Goal: Task Accomplishment & Management: Use online tool/utility

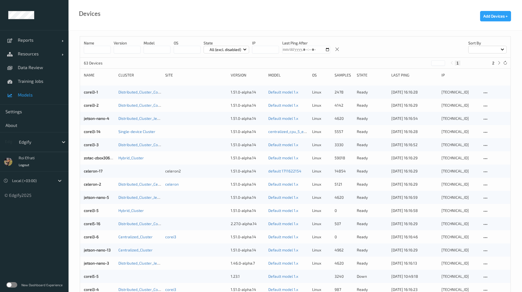
click at [21, 96] on span "Models" at bounding box center [40, 94] width 45 height 5
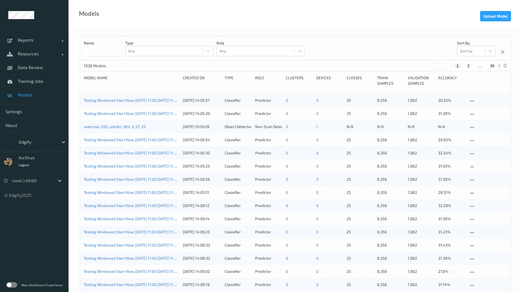
click at [110, 52] on input at bounding box center [103, 51] width 38 height 10
type input "****"
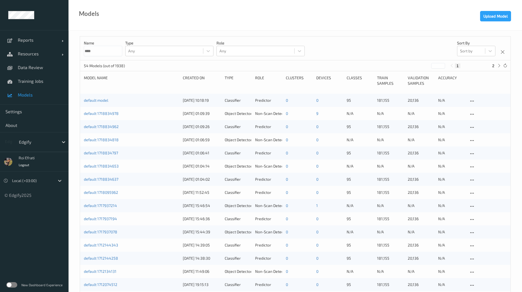
click at [111, 50] on input "****" at bounding box center [103, 51] width 38 height 10
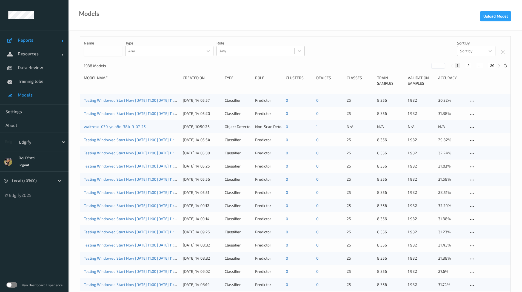
click at [41, 42] on span "Reports" at bounding box center [40, 39] width 44 height 5
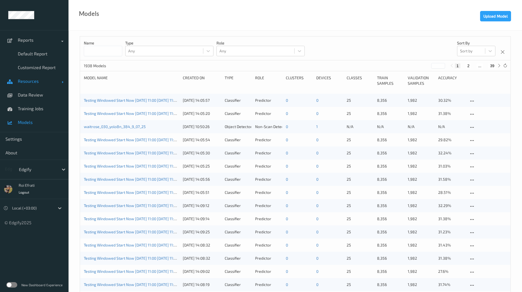
click at [38, 77] on link "Resources" at bounding box center [34, 81] width 68 height 14
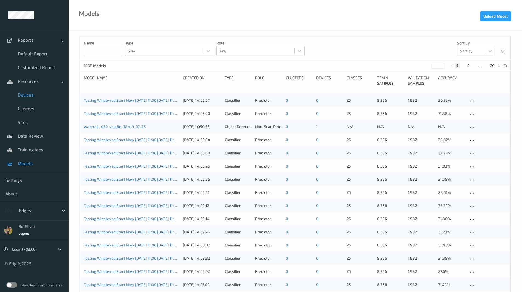
click at [38, 91] on link "Devices" at bounding box center [34, 95] width 68 height 14
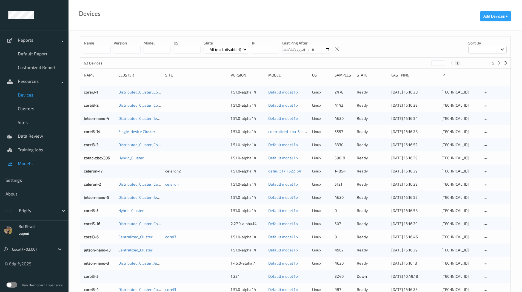
click at [35, 164] on span "Models" at bounding box center [40, 162] width 45 height 5
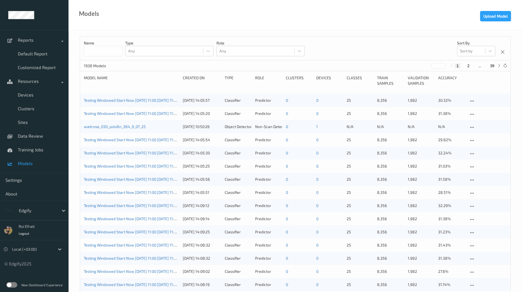
click at [116, 49] on input at bounding box center [103, 51] width 38 height 10
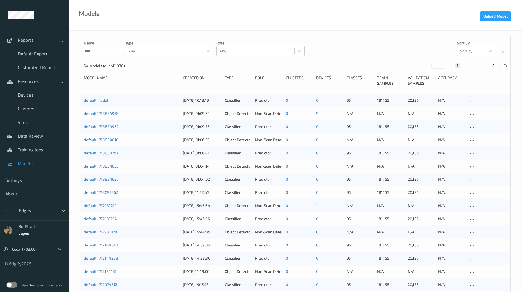
type input "****"
click at [494, 66] on button "2" at bounding box center [492, 65] width 5 height 5
type input "*"
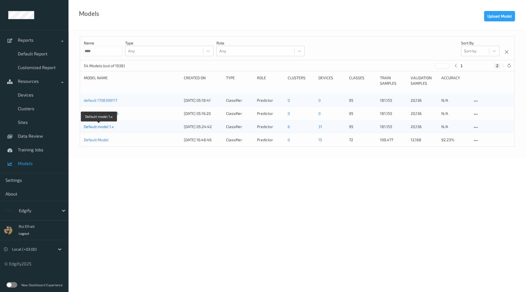
click at [102, 127] on link "Default model 1.x" at bounding box center [99, 126] width 30 height 5
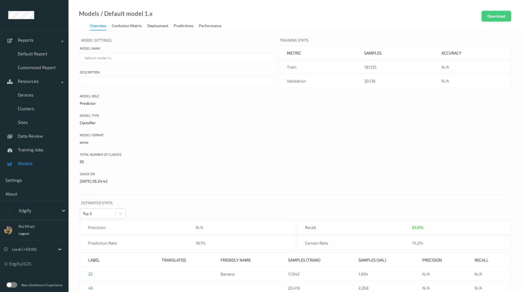
click at [497, 14] on button "Download" at bounding box center [495, 16] width 29 height 10
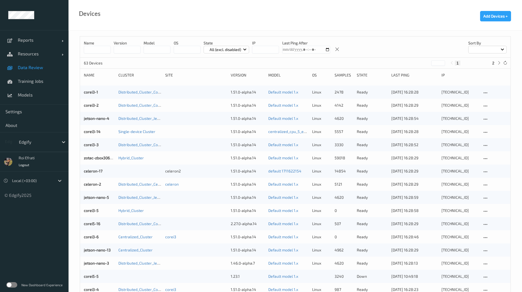
click at [44, 69] on span "Data Review" at bounding box center [40, 67] width 45 height 5
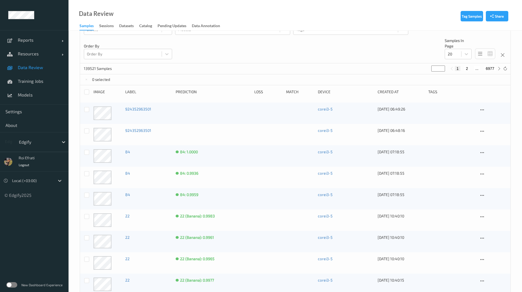
scroll to position [11, 0]
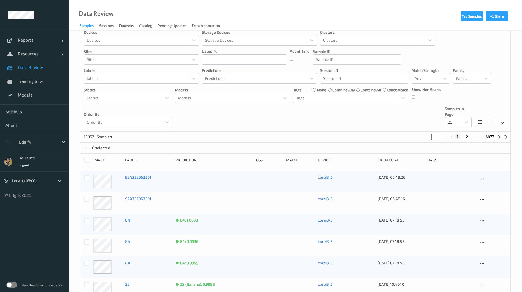
click at [465, 137] on button "2" at bounding box center [466, 136] width 5 height 5
type input "*"
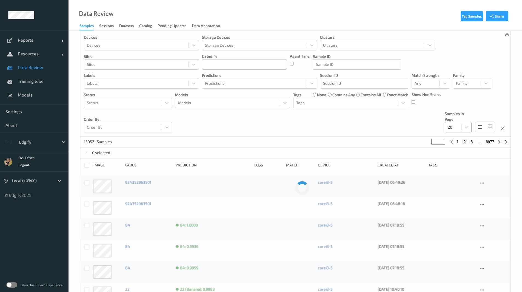
scroll to position [0, 0]
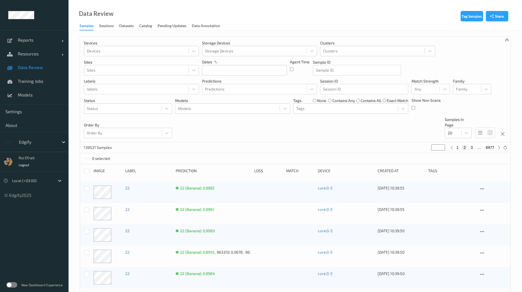
click at [473, 148] on button "3" at bounding box center [470, 147] width 5 height 5
type input "*"
click at [473, 148] on button "4" at bounding box center [473, 147] width 5 height 5
type input "*"
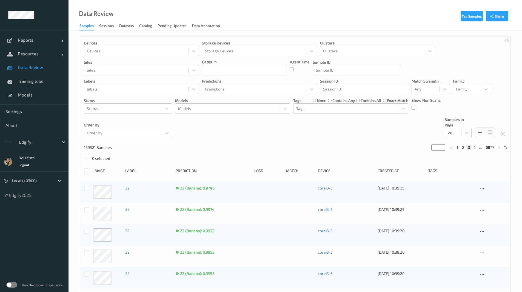
type input "*"
click at [433, 92] on div at bounding box center [425, 89] width 22 height 7
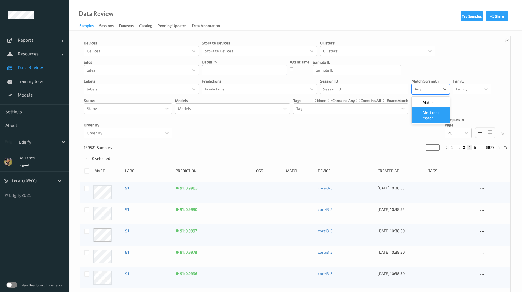
click at [436, 112] on span "Alert non-match" at bounding box center [434, 115] width 24 height 11
type input "*"
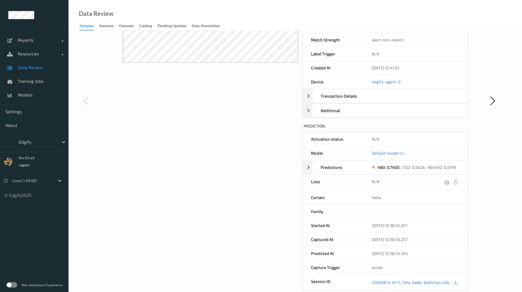
scroll to position [141, 0]
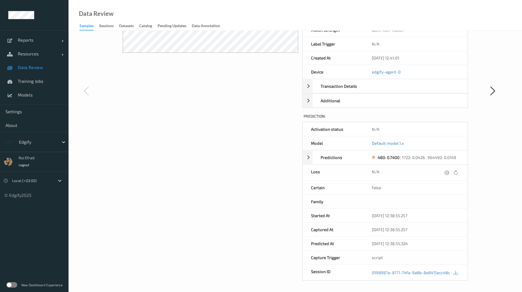
drag, startPoint x: 398, startPoint y: 199, endPoint x: 351, endPoint y: 216, distance: 50.6
click at [351, 216] on div "Started At" at bounding box center [333, 215] width 61 height 14
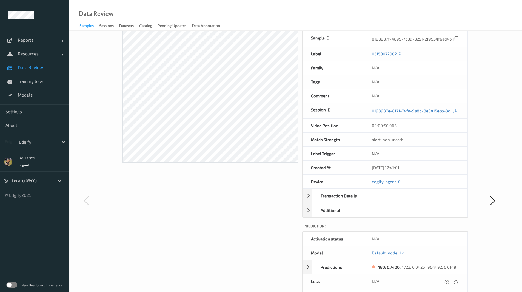
scroll to position [110, 0]
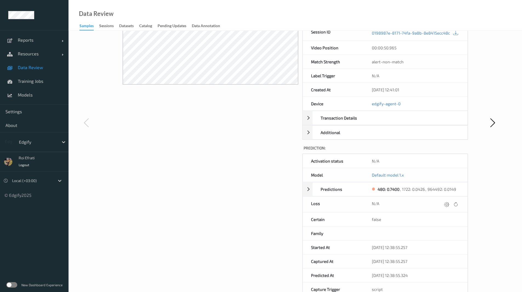
click at [13, 283] on label at bounding box center [11, 284] width 11 height 5
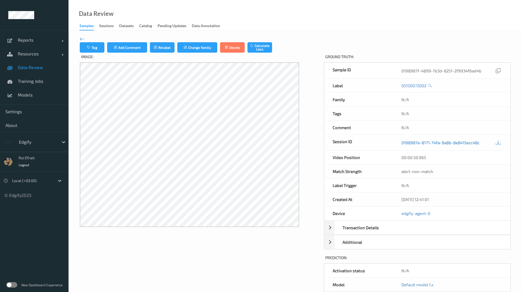
click at [435, 142] on link "0198987e-8171-74fa-9a8b-8e8415ecc48c" at bounding box center [440, 142] width 78 height 5
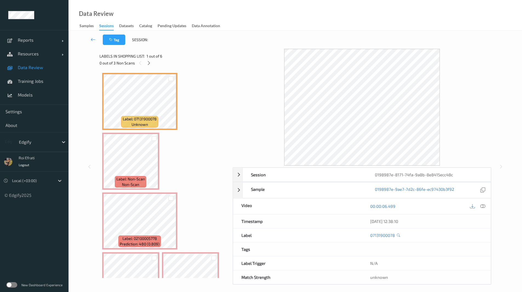
click at [10, 286] on label at bounding box center [11, 284] width 11 height 5
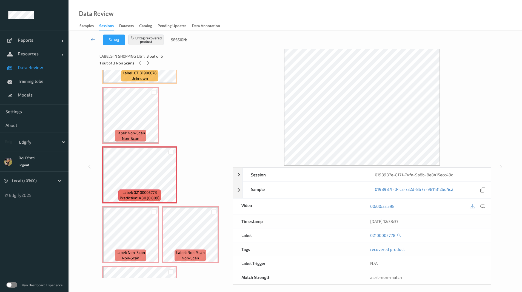
scroll to position [94, 0]
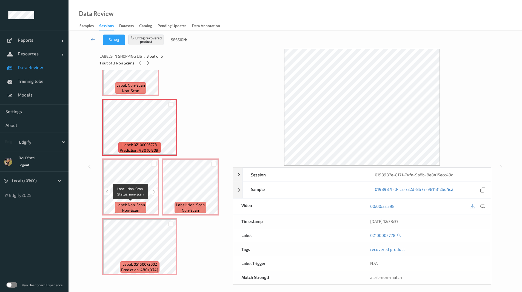
click at [133, 213] on div "Label: Non-Scan non-scan" at bounding box center [130, 207] width 31 height 11
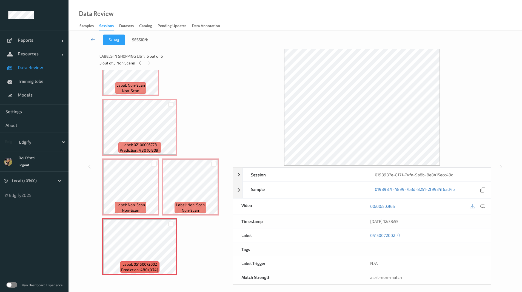
scroll to position [4, 0]
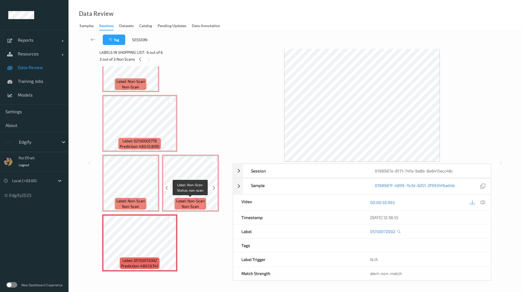
click at [186, 199] on span "Label: Non-Scan" at bounding box center [190, 200] width 28 height 5
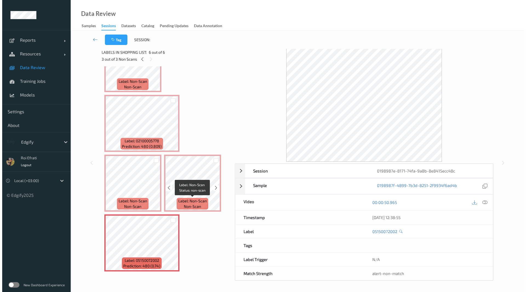
scroll to position [0, 0]
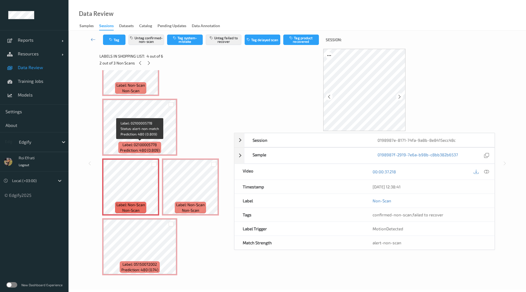
click at [147, 147] on span "Label: 02100005778" at bounding box center [139, 144] width 34 height 5
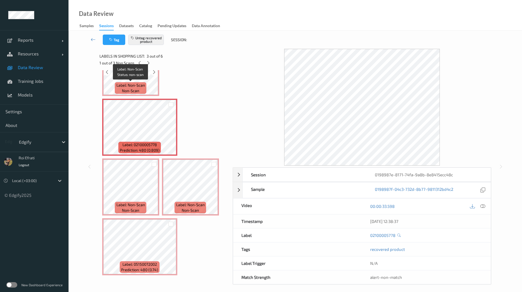
click at [144, 88] on div "Label: Non-Scan non-scan" at bounding box center [130, 87] width 31 height 11
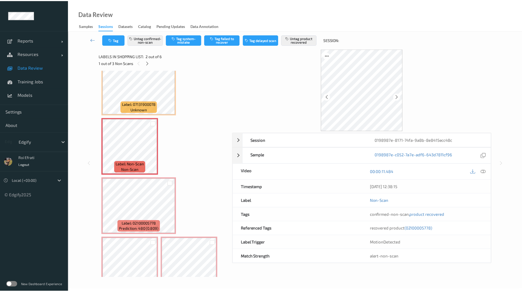
scroll to position [11, 0]
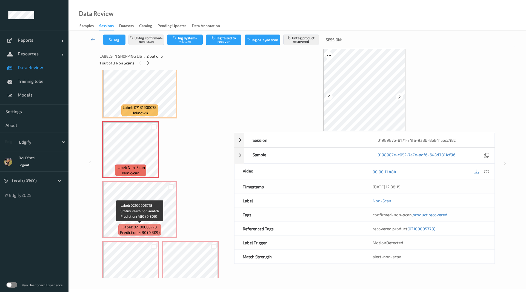
click at [137, 230] on span "Prediction: 480 (0.809)" at bounding box center [140, 231] width 40 height 5
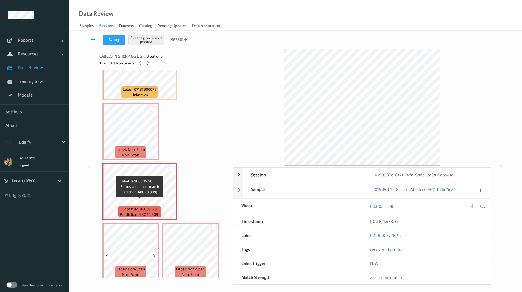
scroll to position [39, 0]
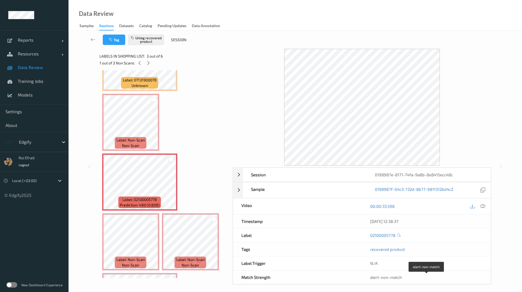
click at [383, 279] on div "alert-non-match" at bounding box center [426, 276] width 112 height 5
copy div "alert-non-match"
